Goal: Task Accomplishment & Management: Use online tool/utility

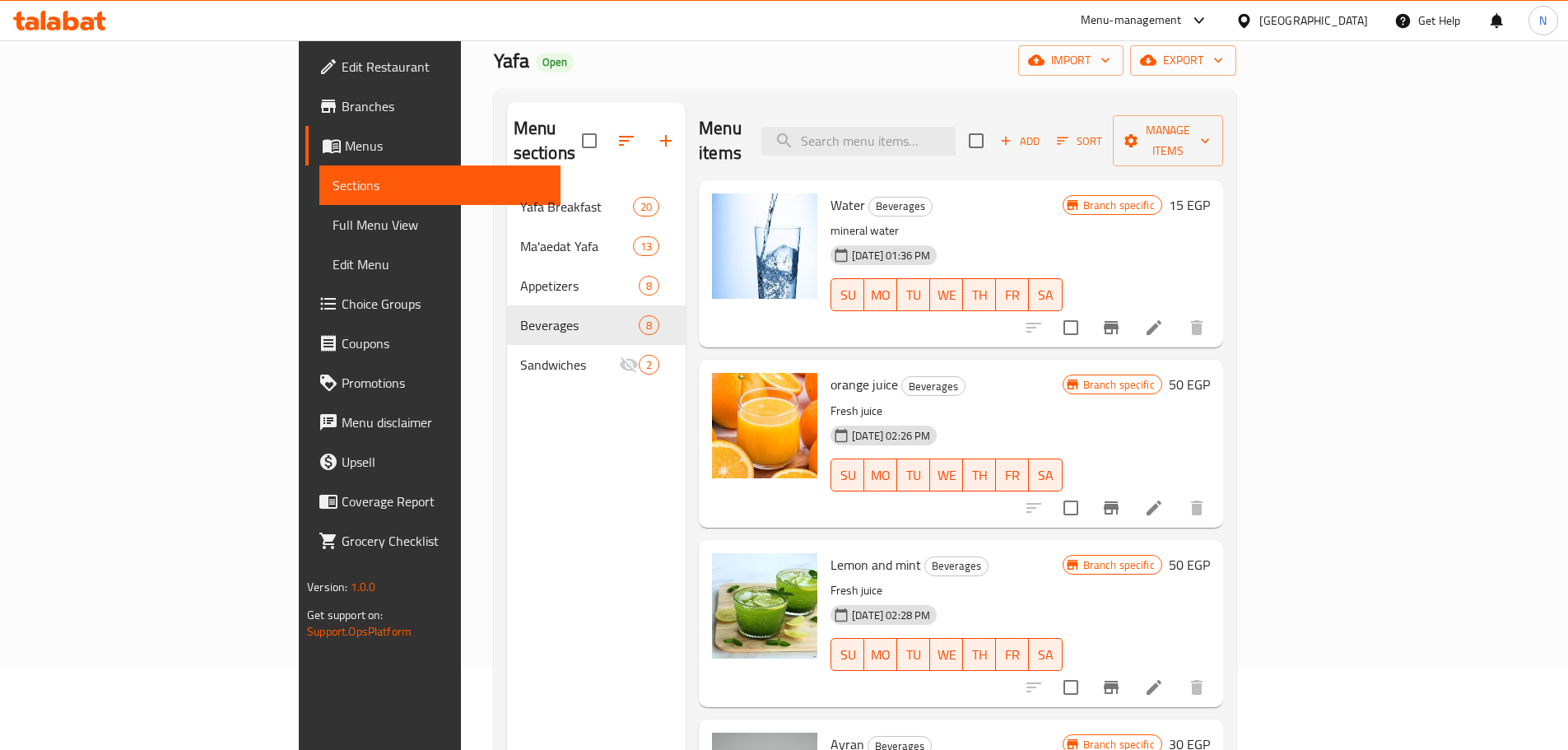
scroll to position [730, 0]
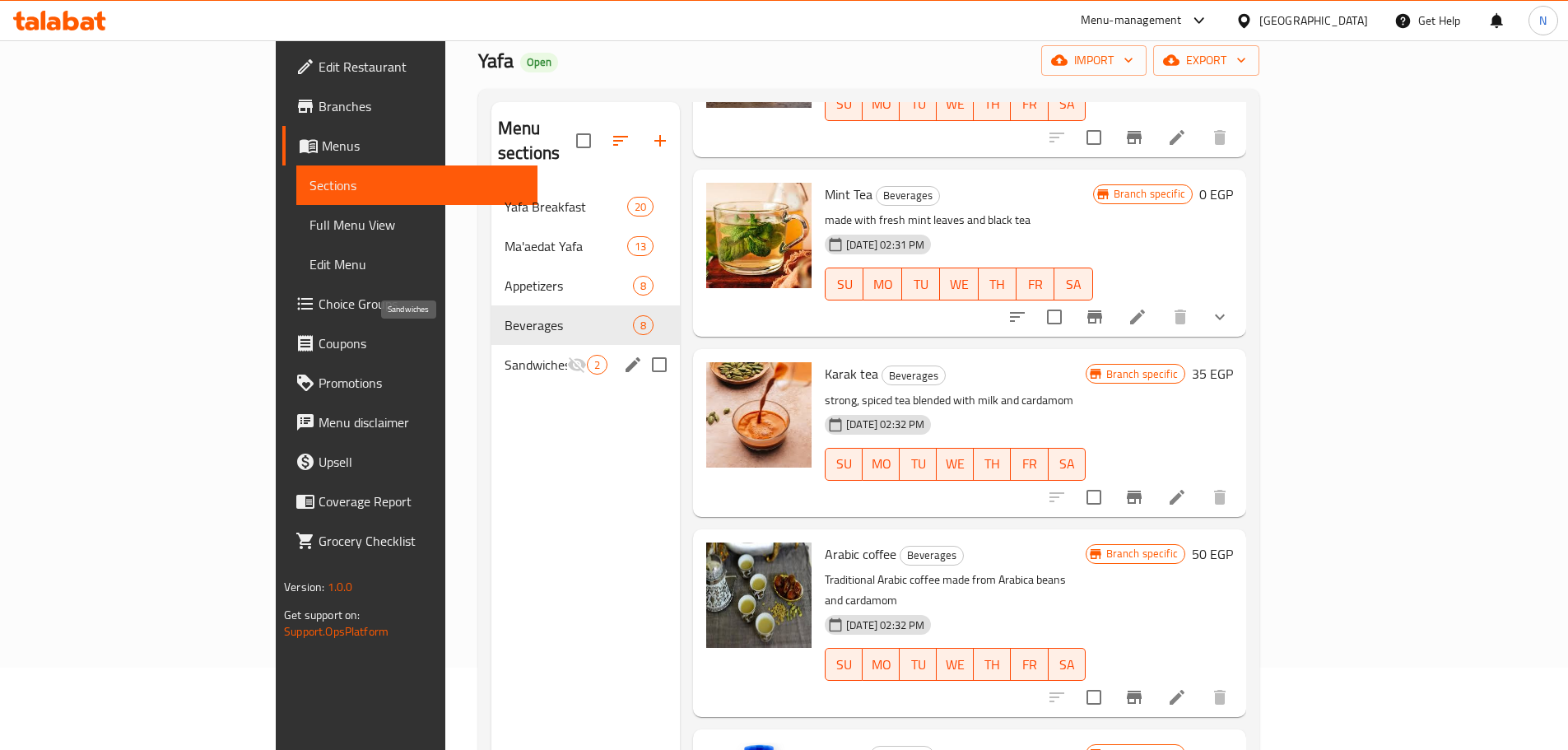
click at [504, 355] on span "Sandwiches" at bounding box center [535, 364] width 63 height 20
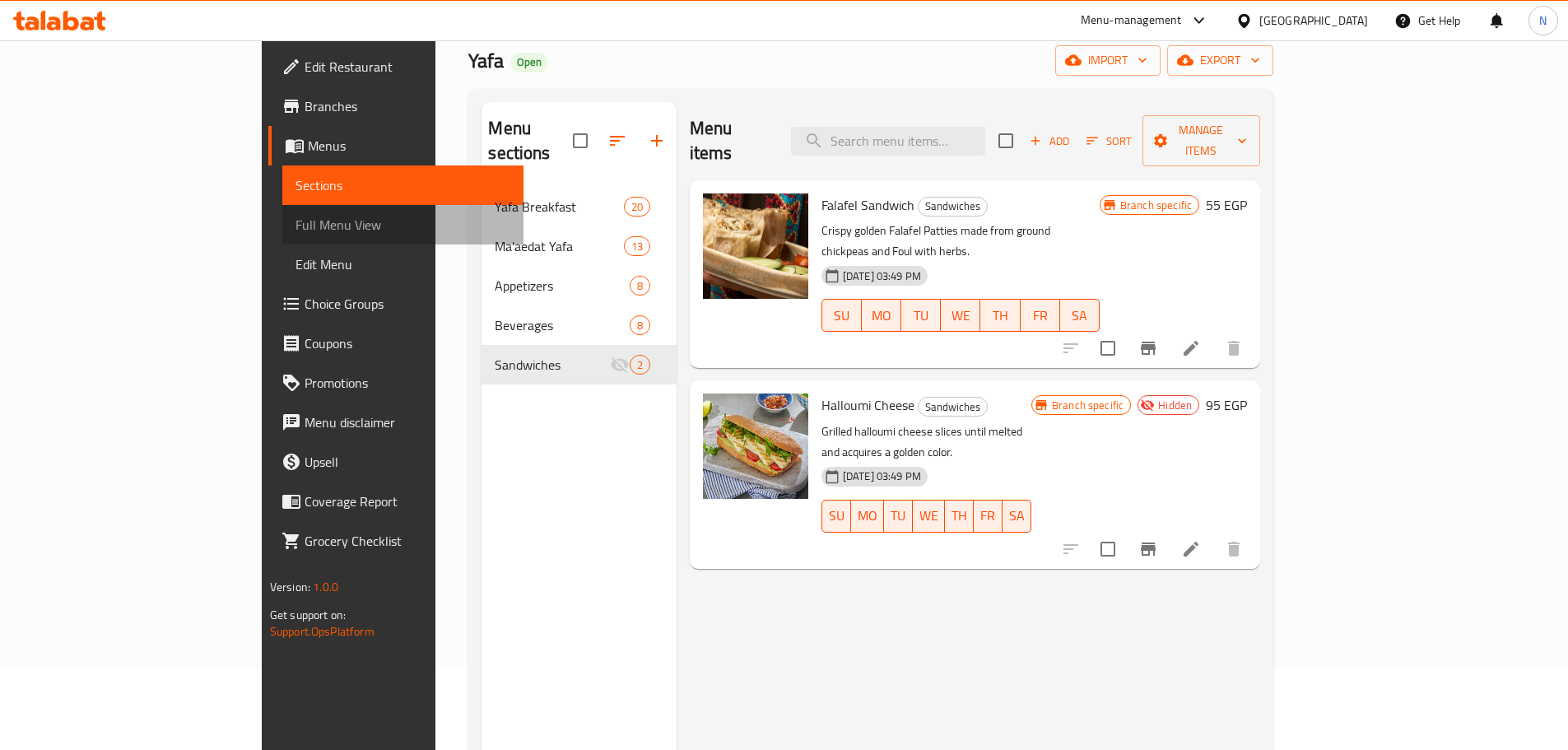
click at [295, 227] on span "Full Menu View" at bounding box center [402, 225] width 215 height 20
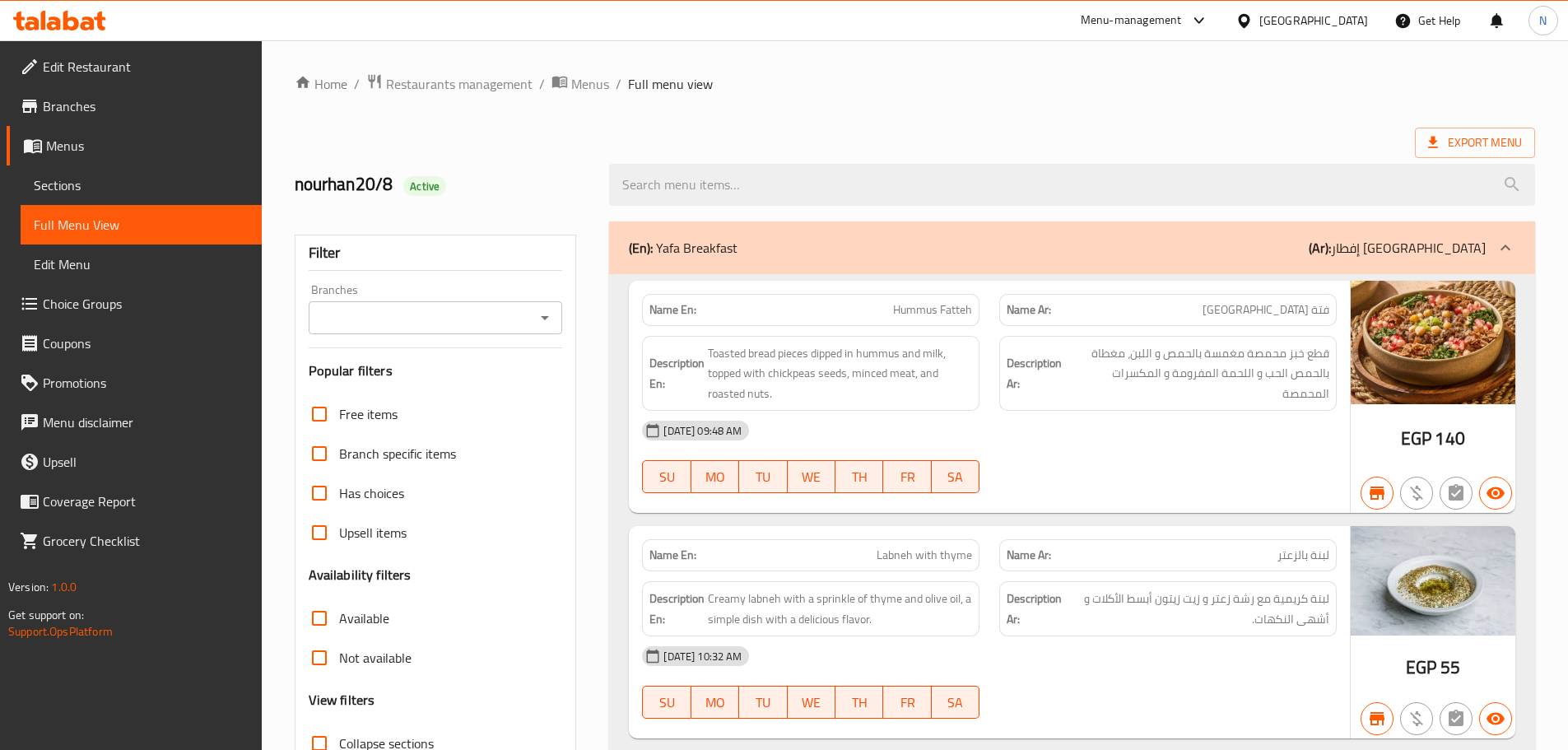
click at [472, 329] on div "Branches" at bounding box center [435, 318] width 254 height 33
click at [488, 300] on div "Branches Branches" at bounding box center [435, 309] width 254 height 51
click at [503, 323] on input "Branches" at bounding box center [422, 318] width 218 height 23
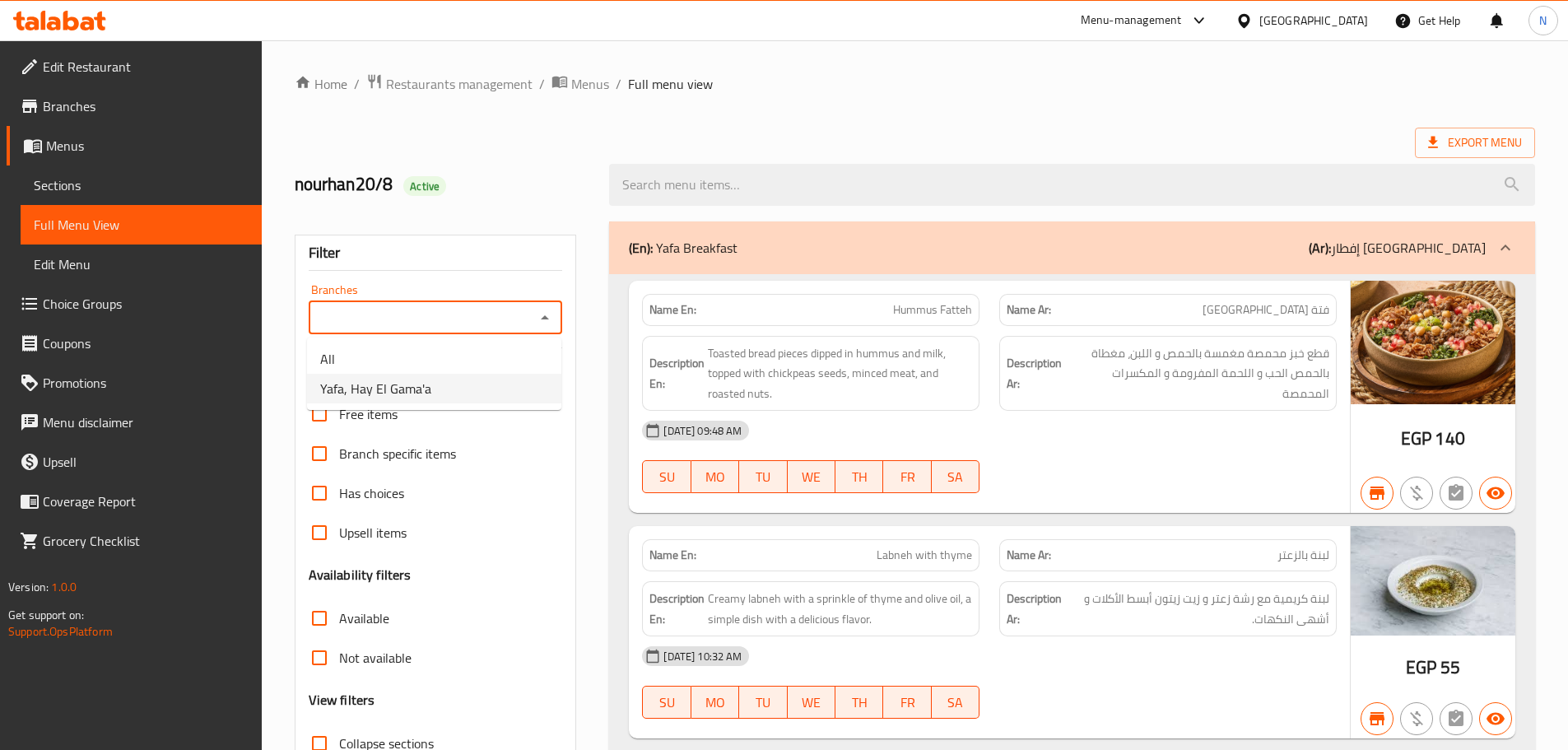
click at [484, 378] on li "Yafa, Hay El Gama'a" at bounding box center [434, 389] width 254 height 30
type input "Yafa, Hay El Gama'a"
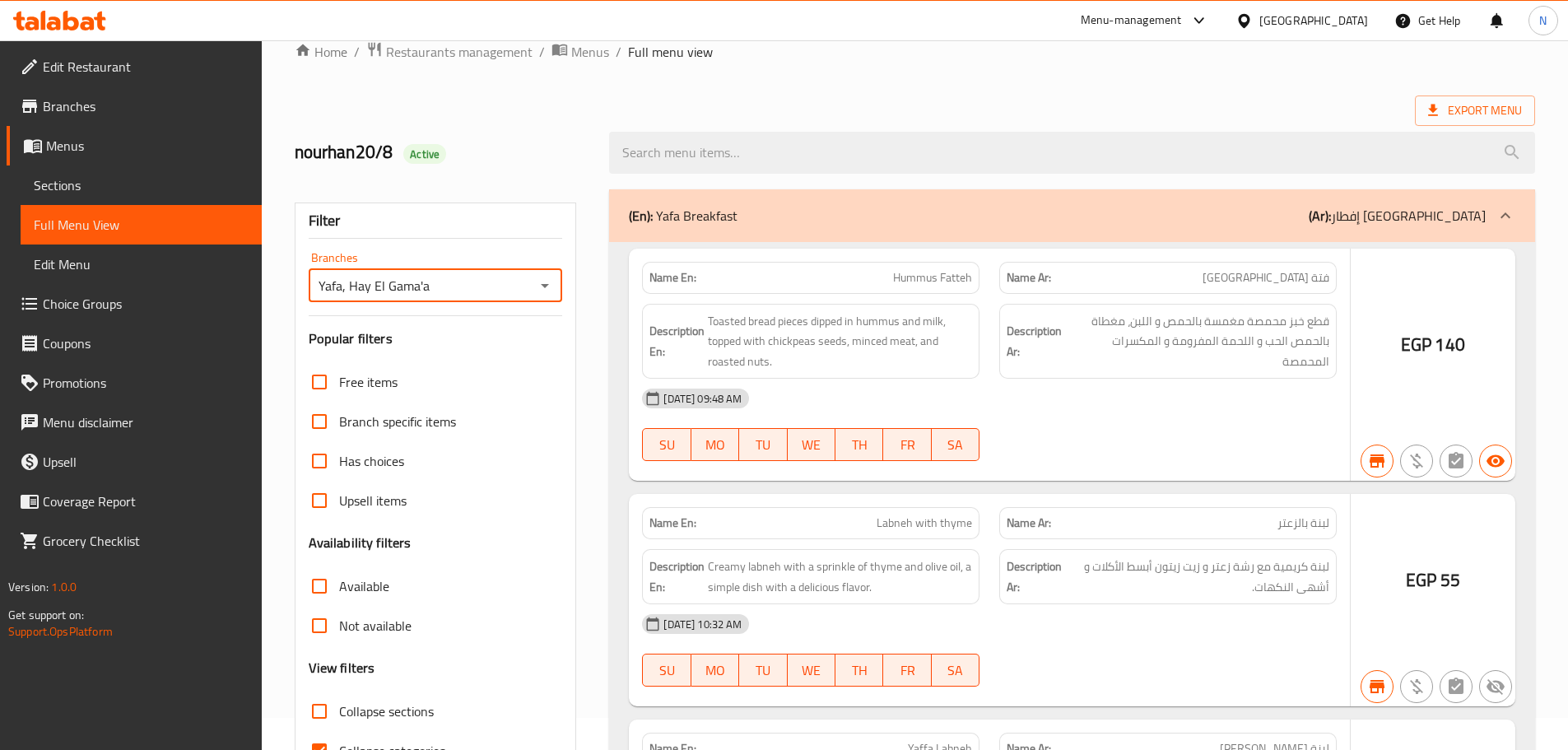
scroll to position [126, 0]
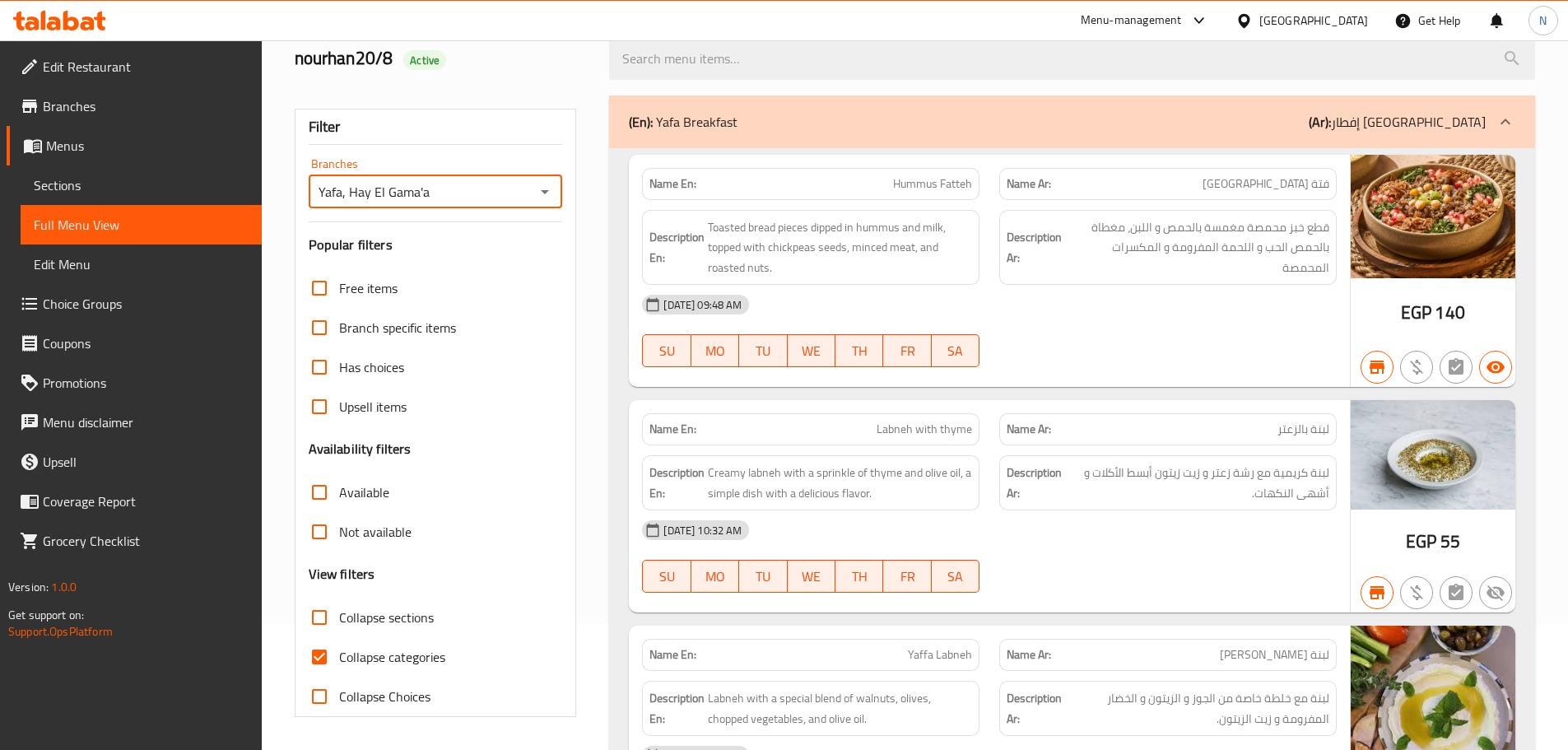
click at [322, 654] on input "Collapse categories" at bounding box center [319, 657] width 39 height 39
checkbox input "false"
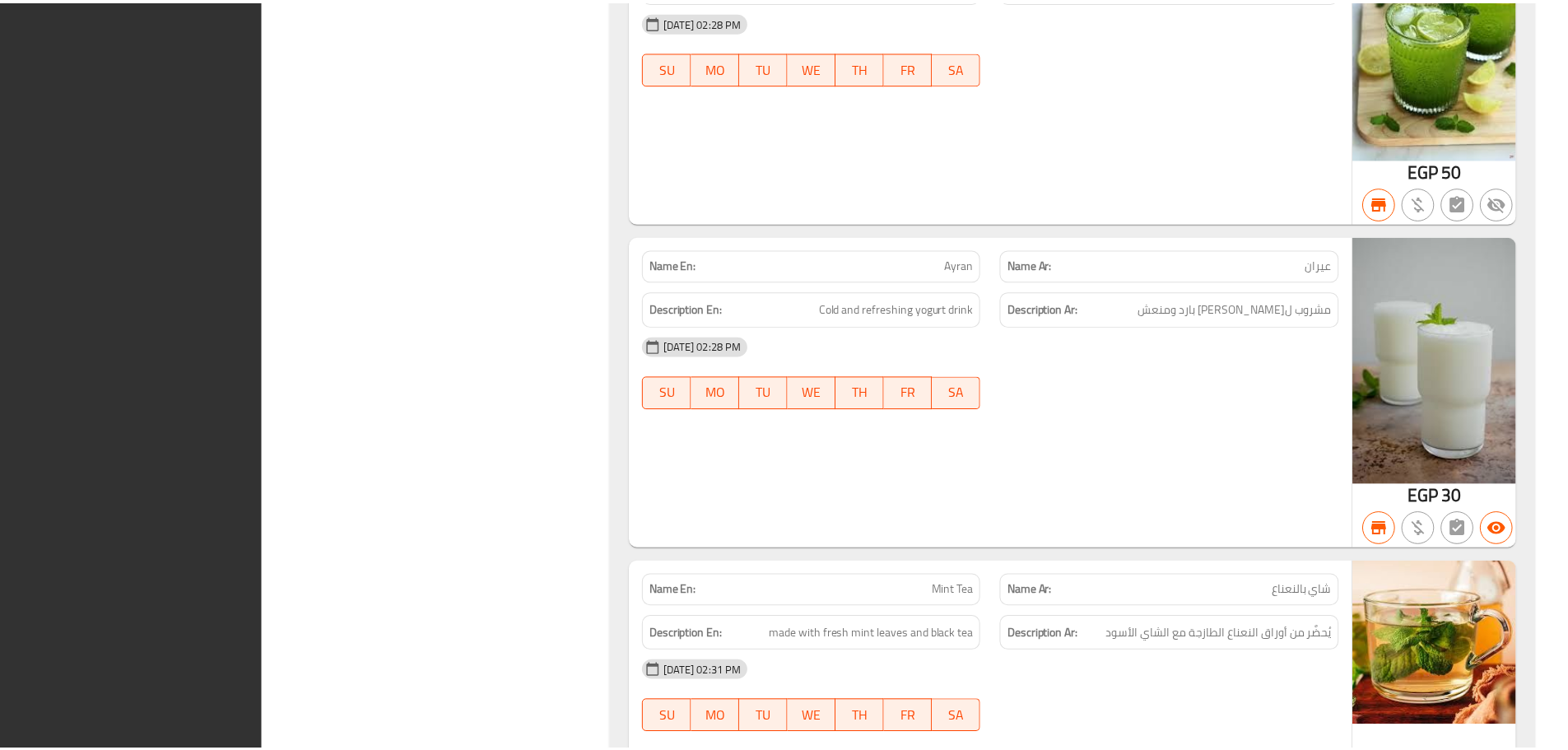
scroll to position [13445, 0]
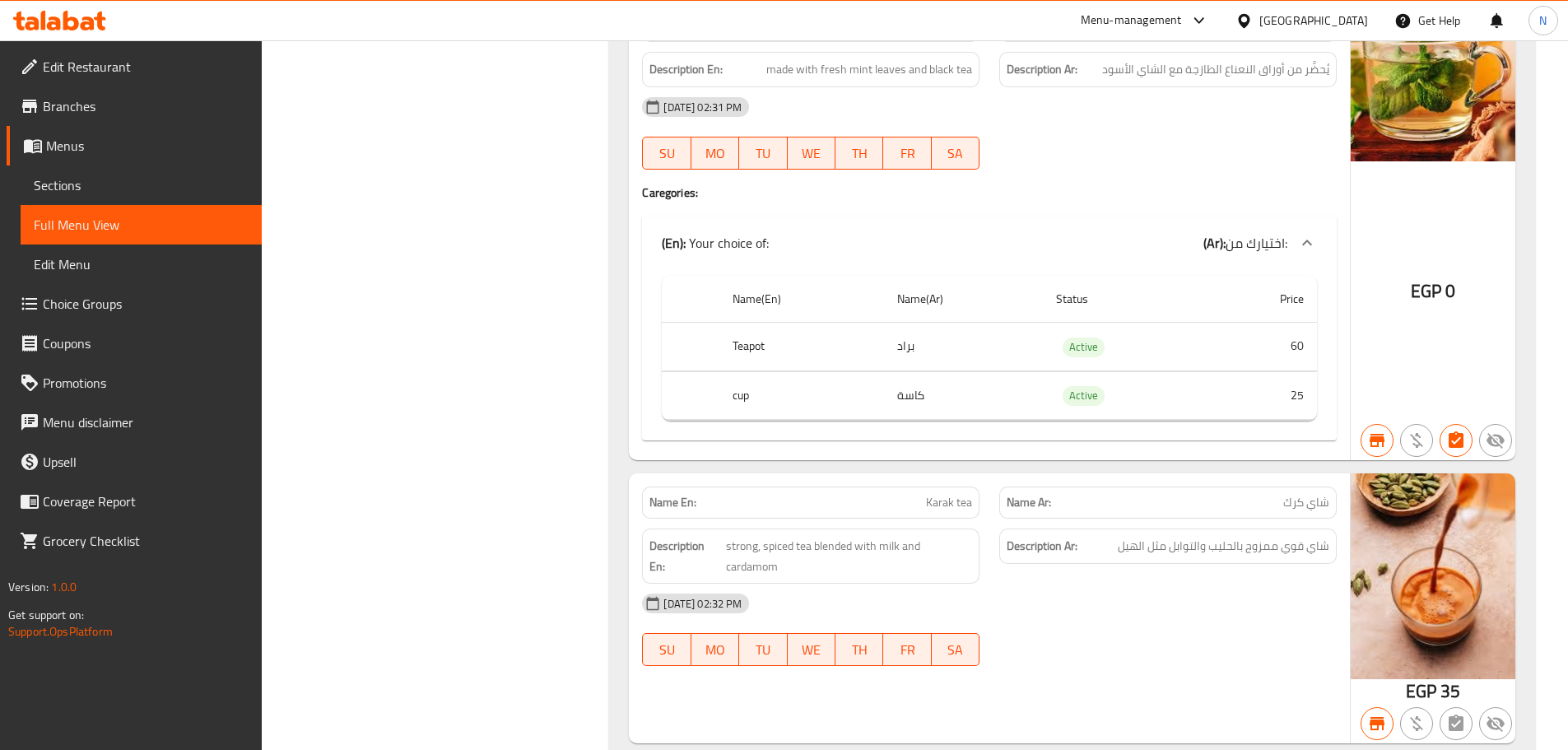
click at [101, 142] on span "Menus" at bounding box center [147, 145] width 203 height 20
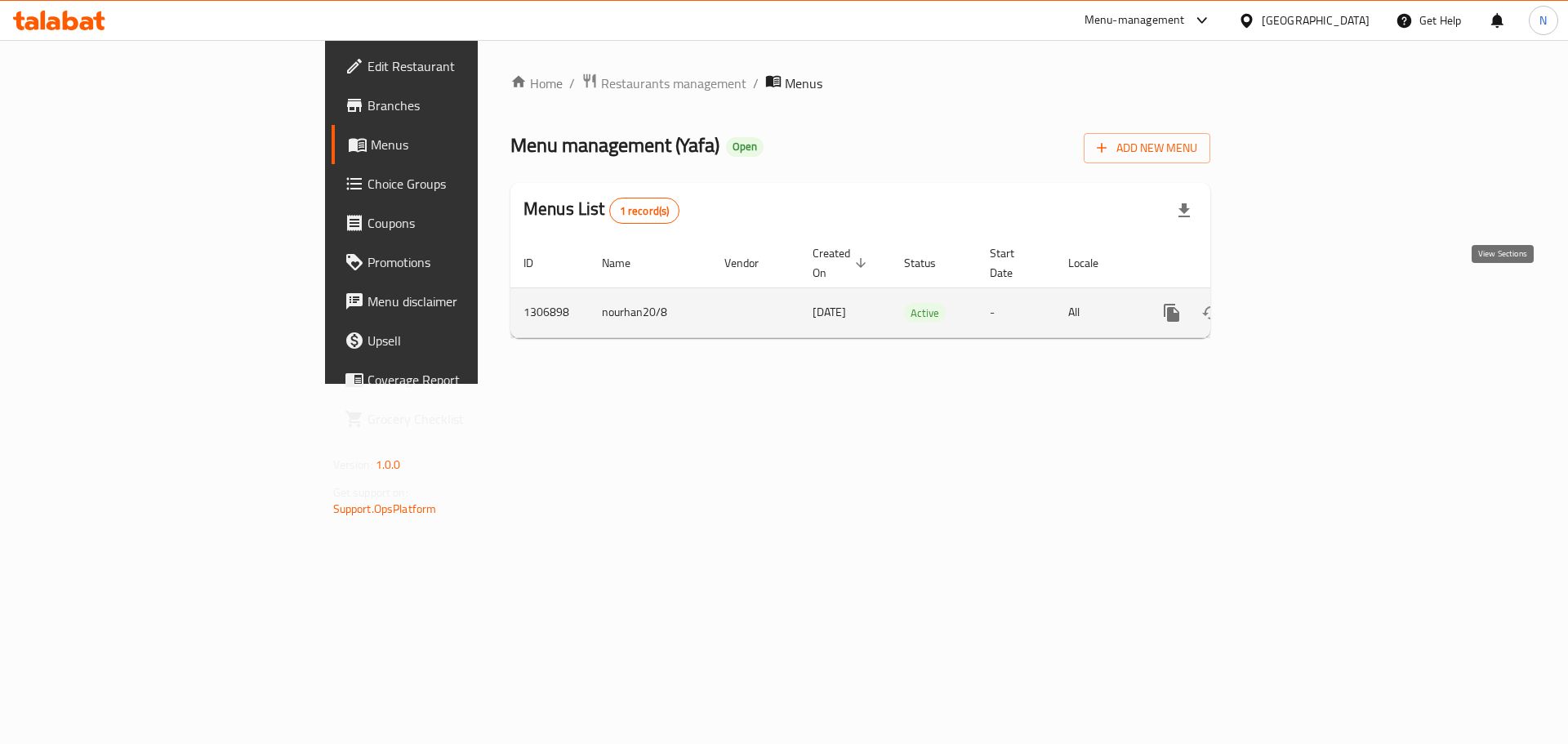
click at [1299, 303] on icon "enhanced table" at bounding box center [1289, 313] width 20 height 20
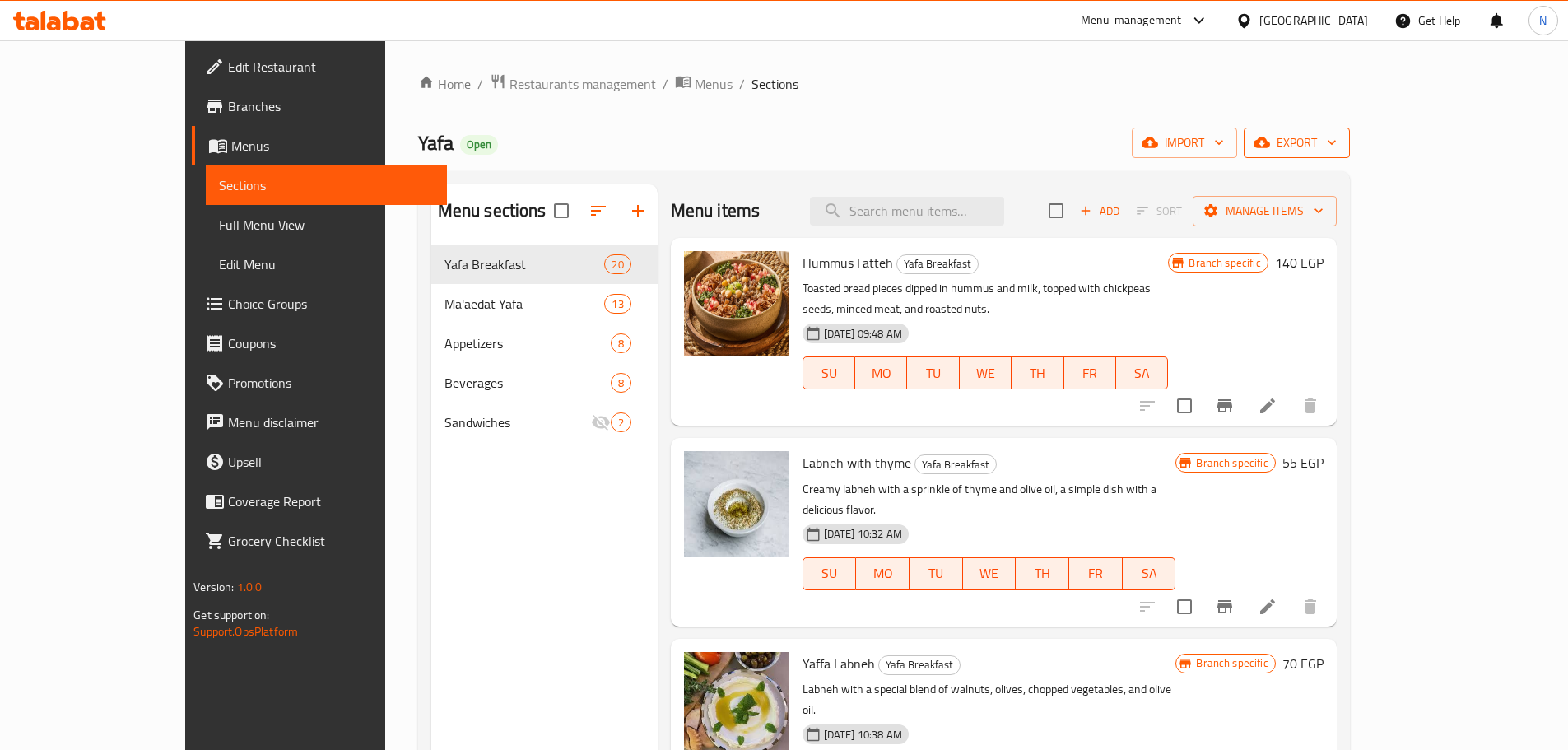
click at [1336, 141] on span "export" at bounding box center [1296, 143] width 80 height 21
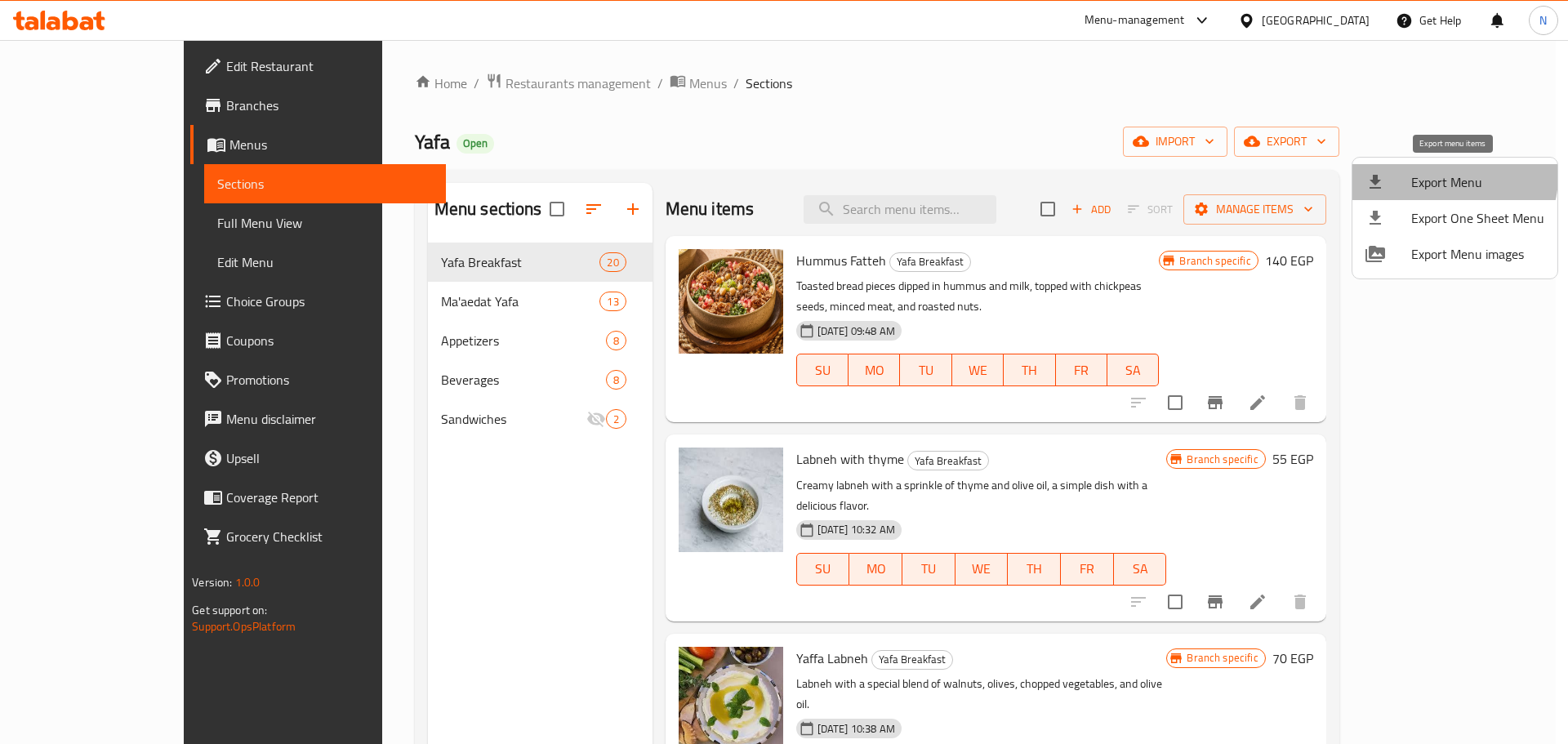
click at [1444, 175] on span "Export Menu" at bounding box center [1477, 181] width 133 height 20
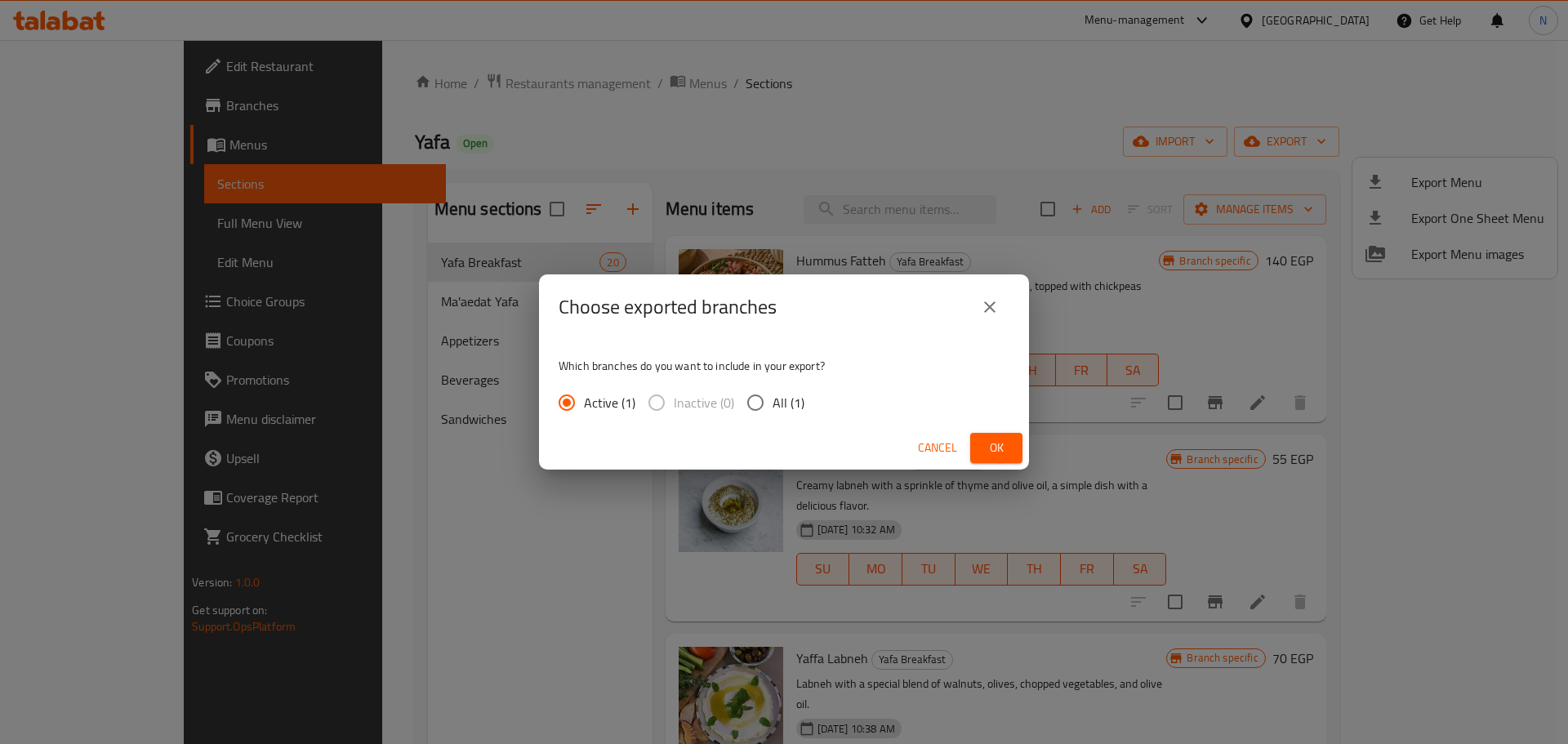
click at [1004, 444] on span "Ok" at bounding box center [996, 448] width 26 height 21
